Goal: Check status

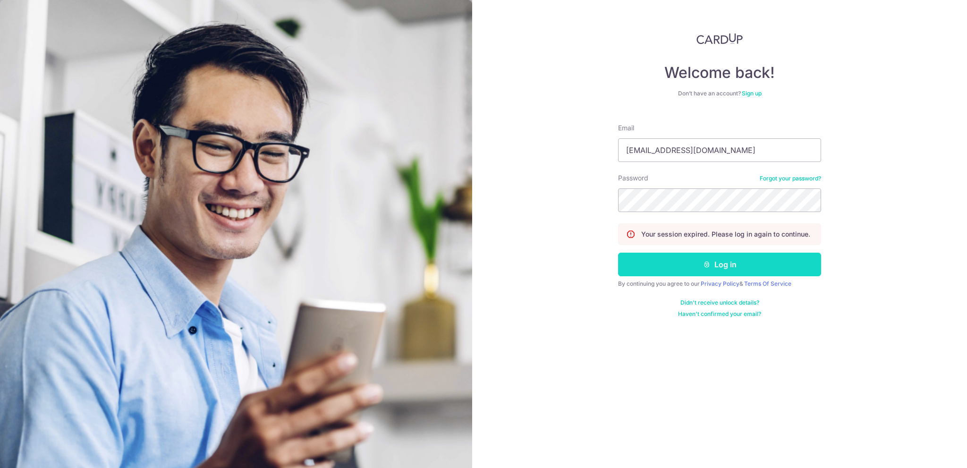
click at [720, 262] on button "Log in" at bounding box center [719, 264] width 203 height 24
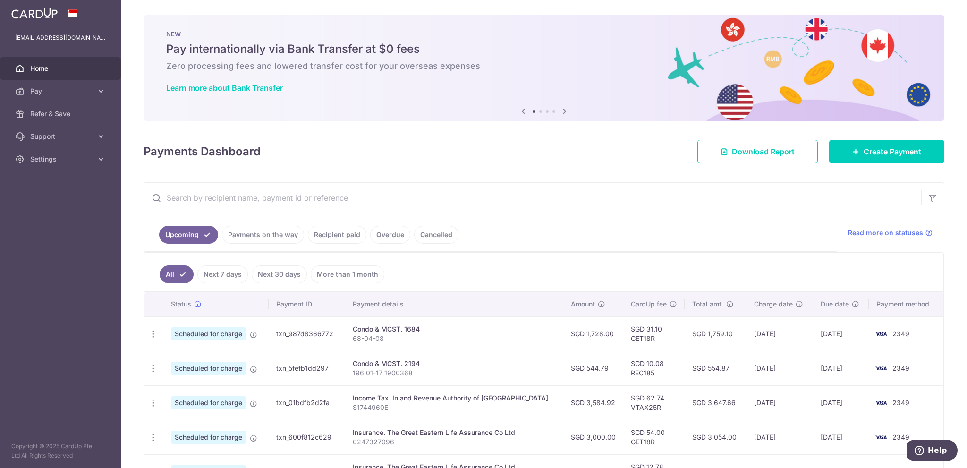
click at [343, 229] on link "Recipient paid" at bounding box center [337, 235] width 59 height 18
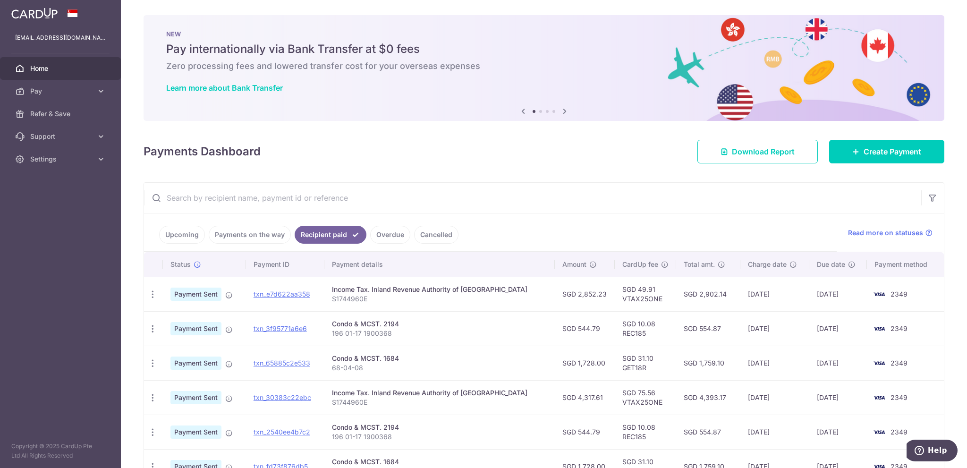
click at [255, 230] on link "Payments on the way" at bounding box center [250, 235] width 82 height 18
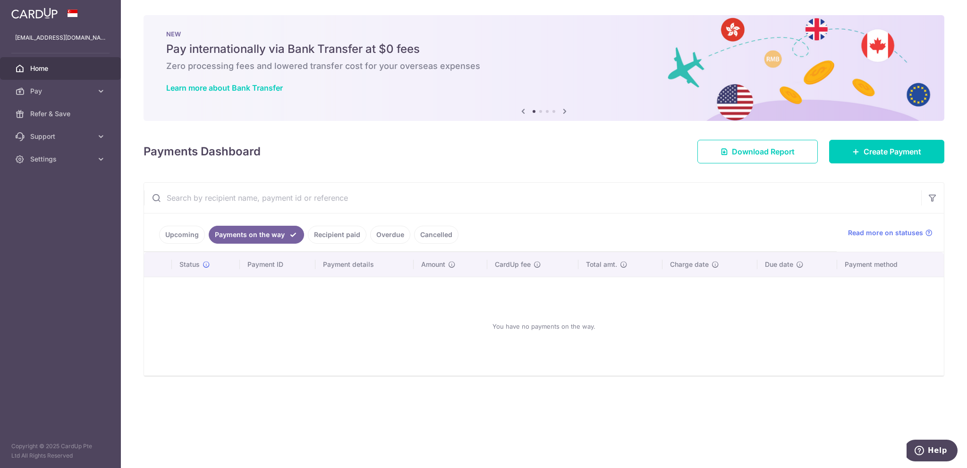
click at [341, 231] on link "Recipient paid" at bounding box center [337, 235] width 59 height 18
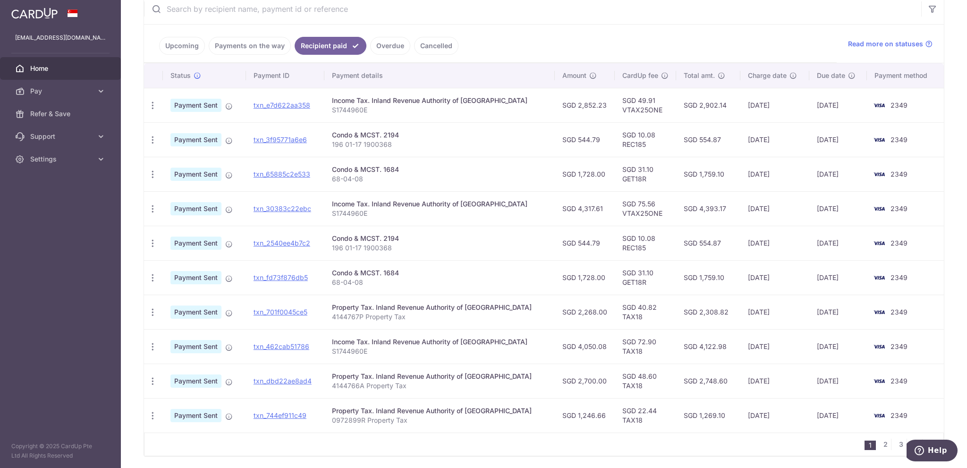
scroll to position [47, 0]
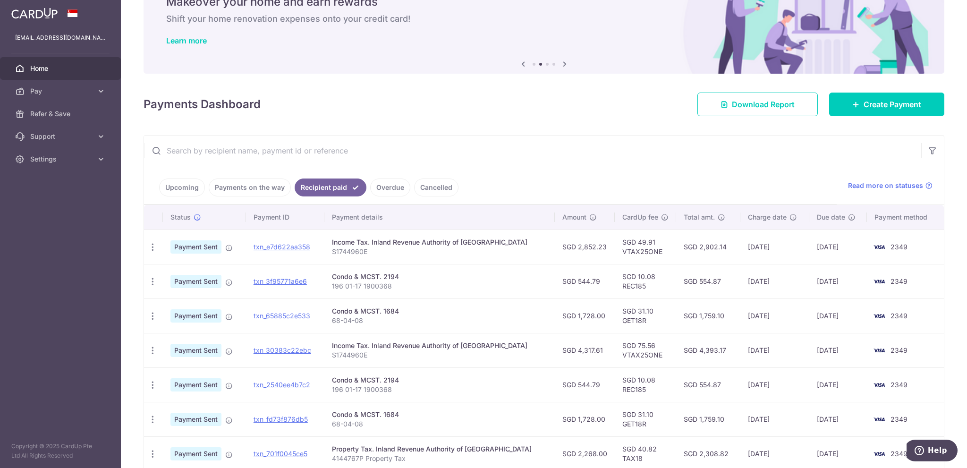
click at [190, 186] on link "Upcoming" at bounding box center [182, 187] width 46 height 18
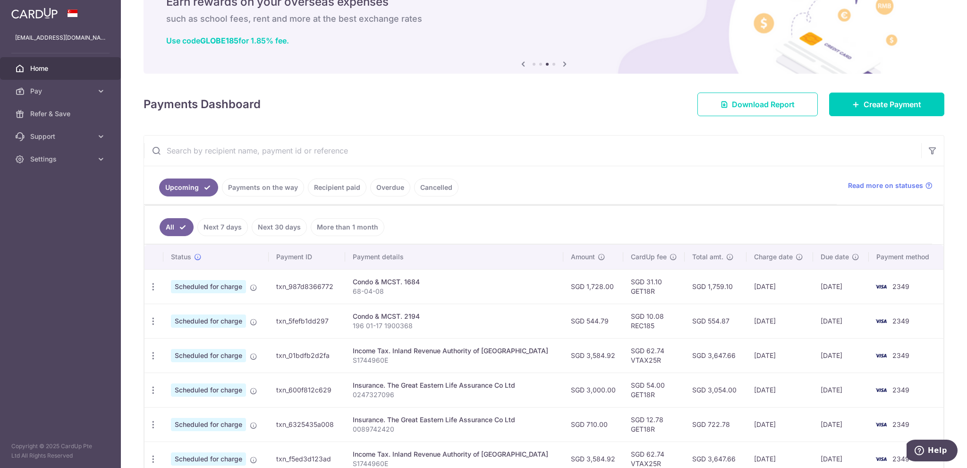
click at [546, 202] on ul "Upcoming Payments on the way Recipient paid Overdue Cancelled" at bounding box center [490, 185] width 692 height 38
